Goal: Task Accomplishment & Management: Use online tool/utility

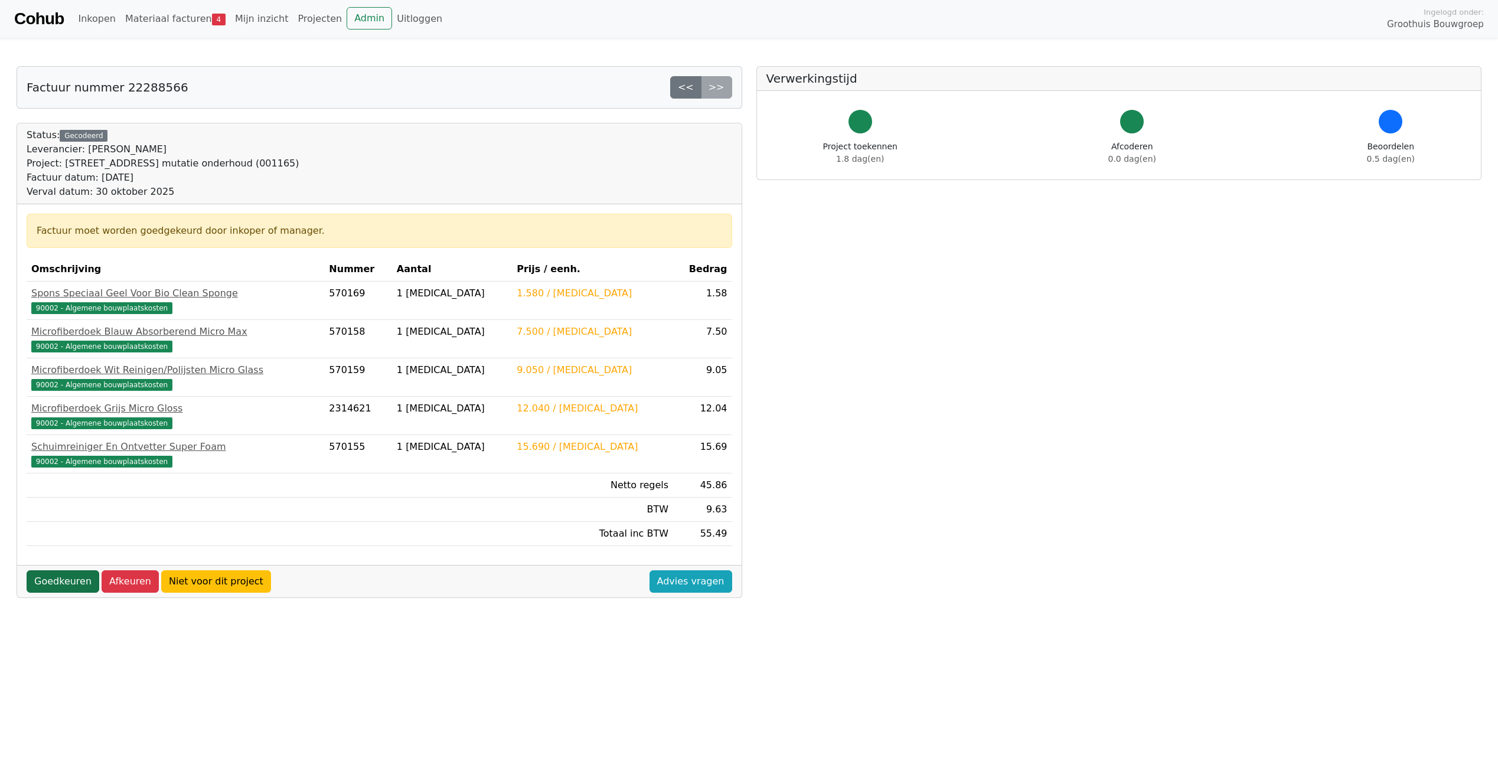
click at [57, 583] on link "Goedkeuren" at bounding box center [63, 581] width 73 height 22
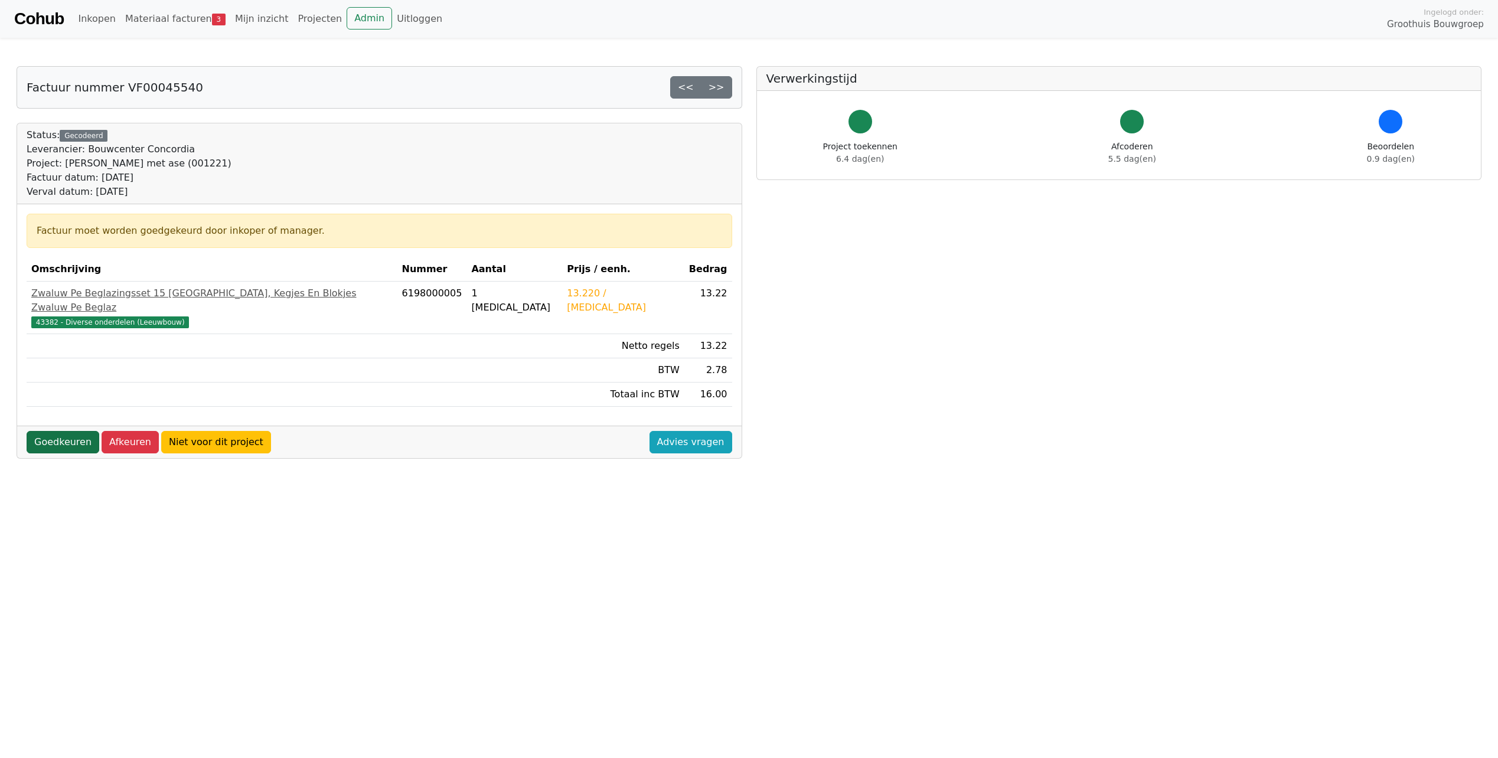
click at [48, 431] on link "Goedkeuren" at bounding box center [63, 442] width 73 height 22
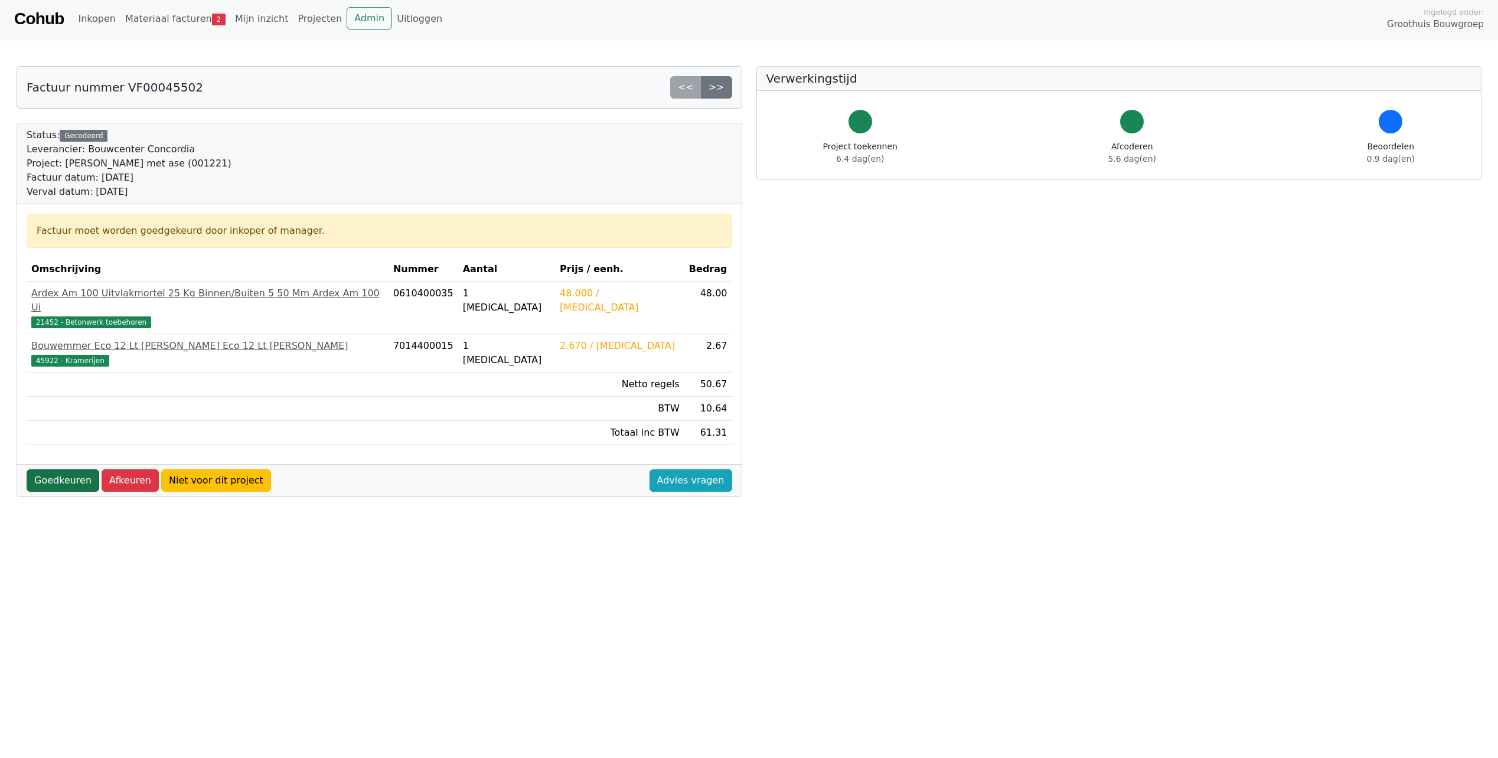
click at [55, 469] on link "Goedkeuren" at bounding box center [63, 480] width 73 height 22
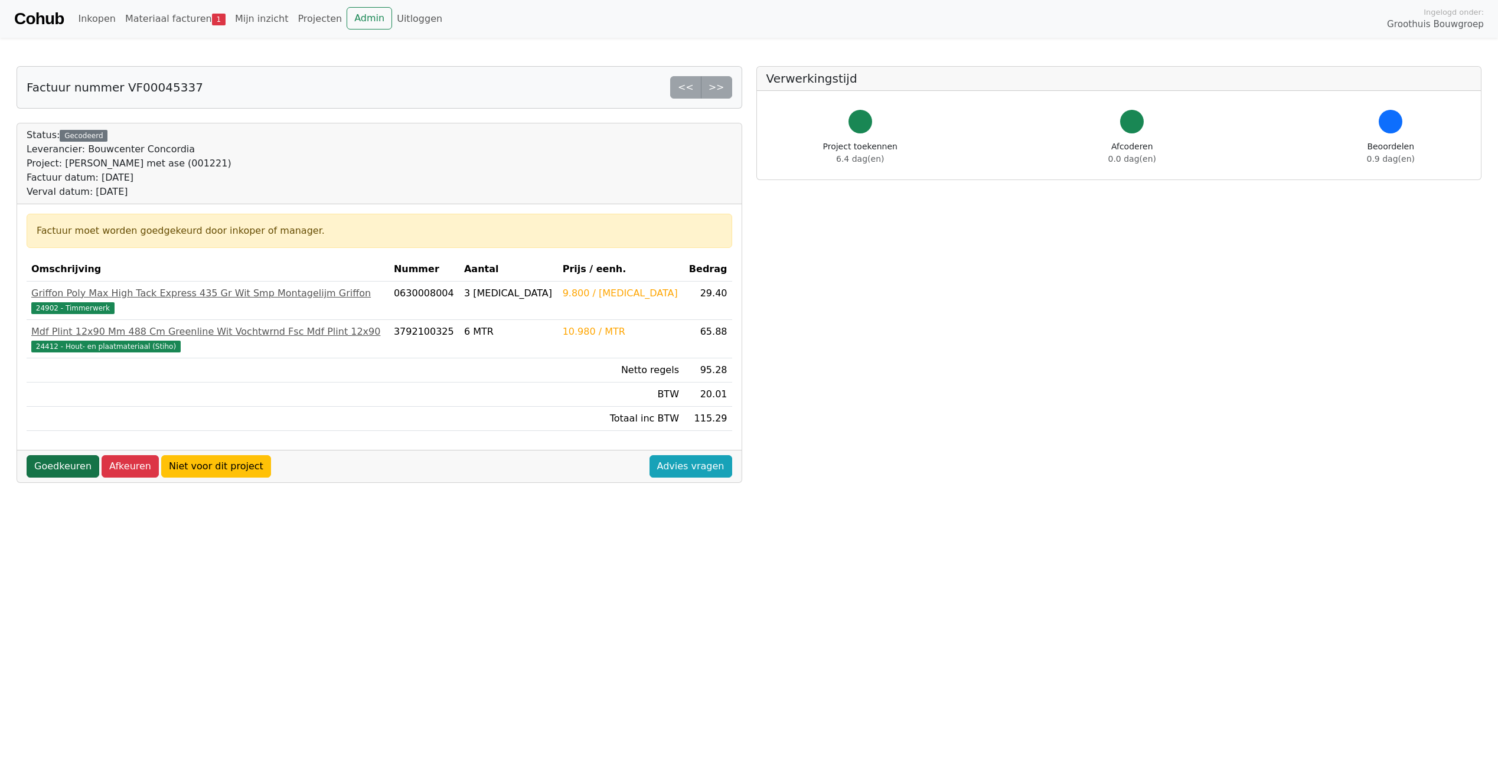
click at [52, 461] on link "Goedkeuren" at bounding box center [63, 466] width 73 height 22
